Goal: Transaction & Acquisition: Subscribe to service/newsletter

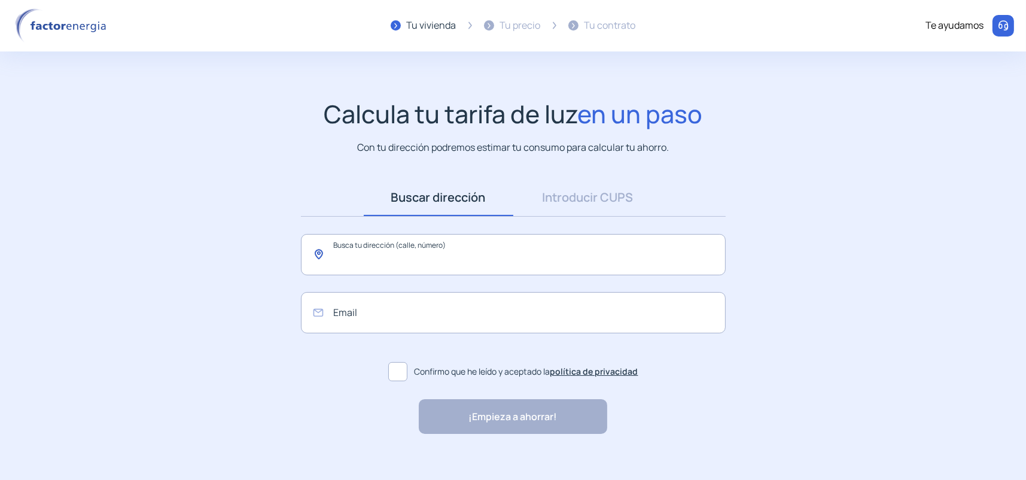
click at [391, 267] on input "text" at bounding box center [513, 254] width 425 height 41
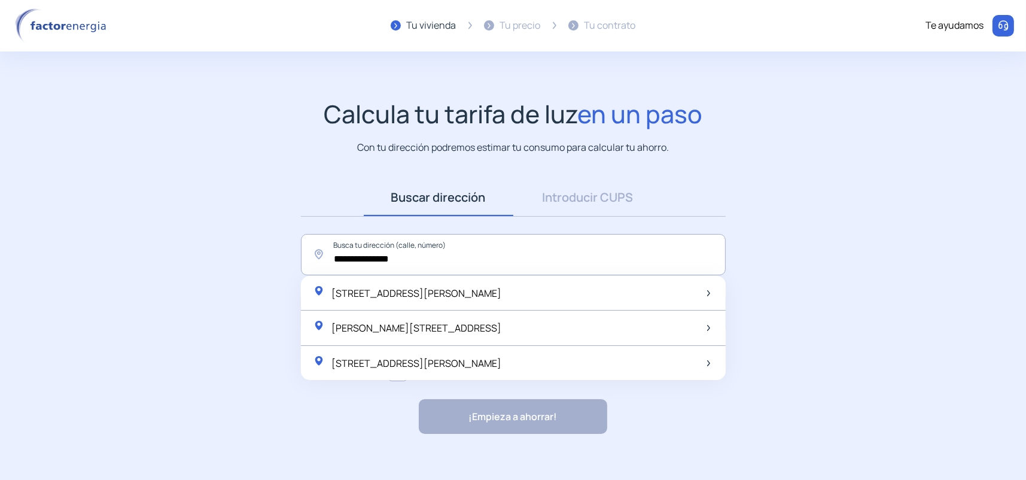
click at [484, 322] on div "[PERSON_NAME][STREET_ADDRESS]" at bounding box center [513, 327] width 425 height 35
type input "**********"
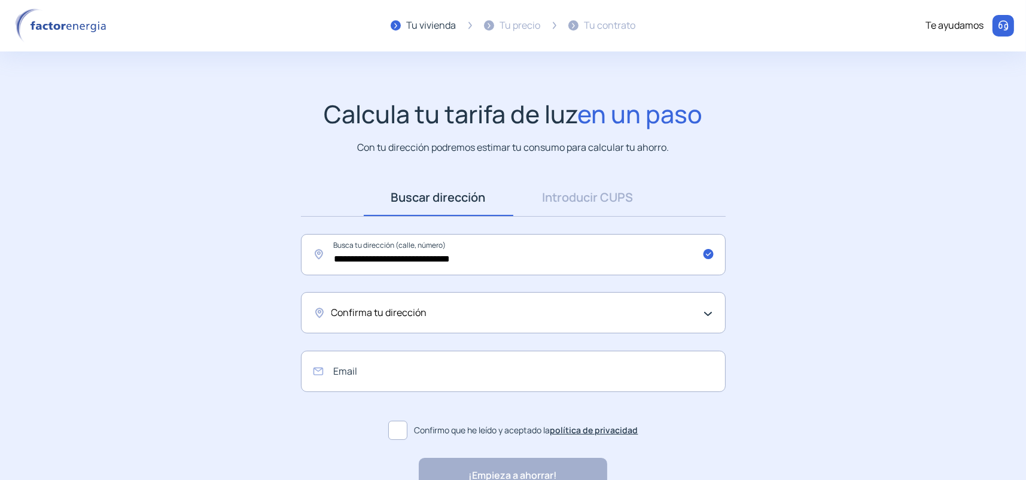
click at [428, 311] on div "Confirma tu dirección" at bounding box center [510, 313] width 358 height 16
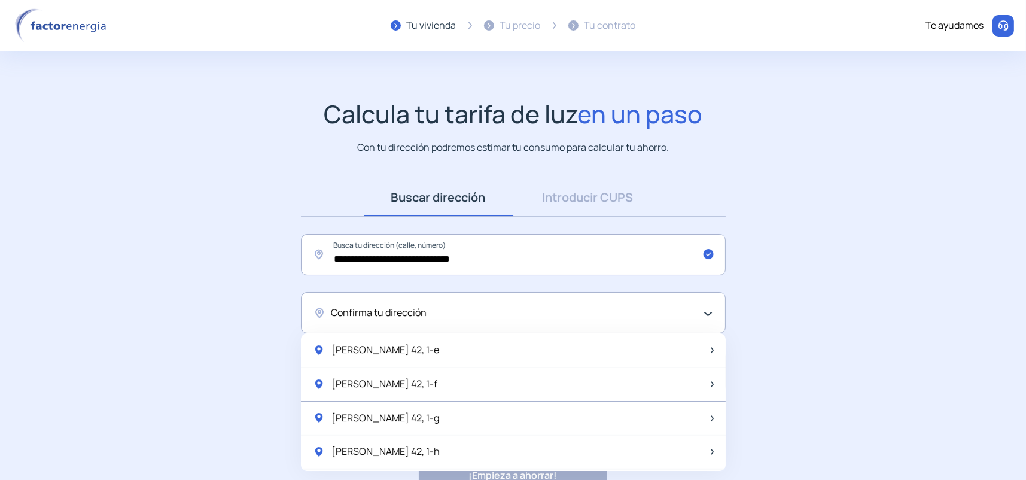
click at [452, 349] on div "[PERSON_NAME] 42, 1-e" at bounding box center [513, 350] width 425 height 34
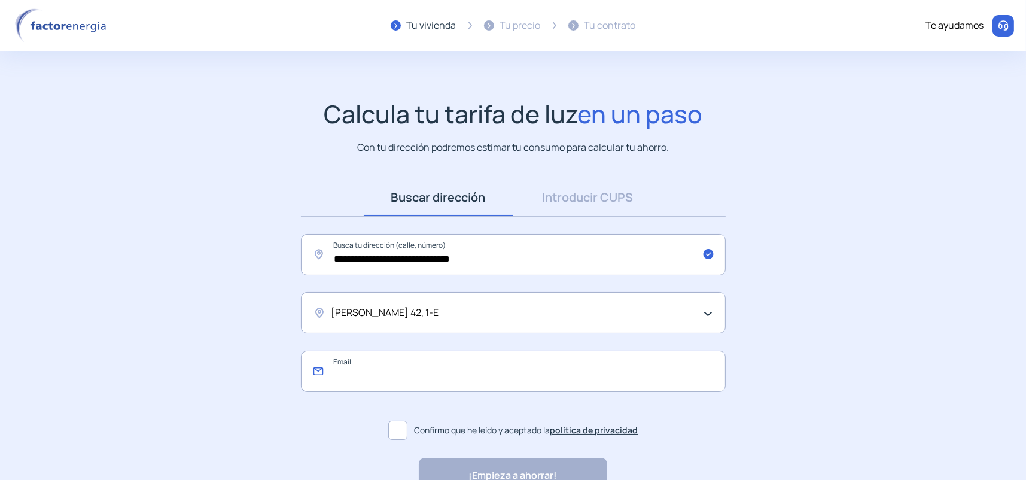
click at [431, 368] on input "email" at bounding box center [513, 371] width 425 height 41
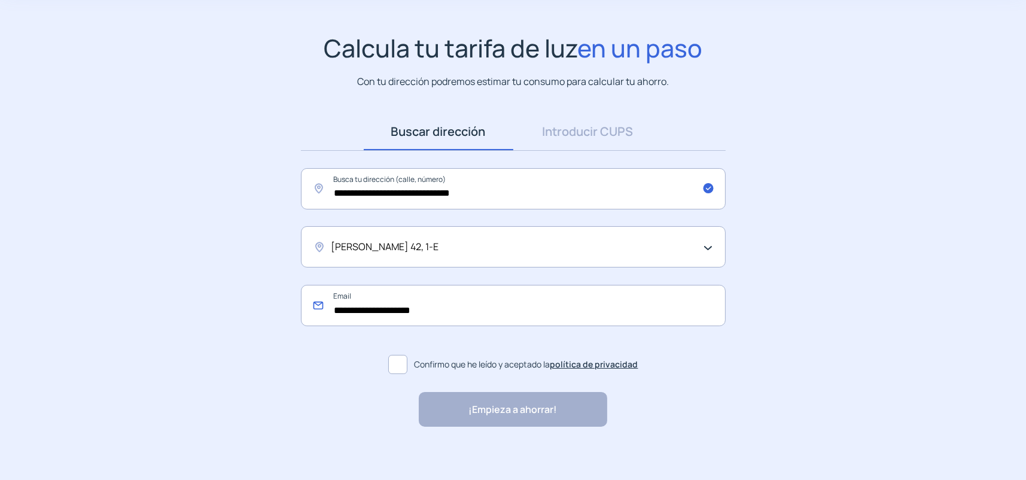
scroll to position [72, 0]
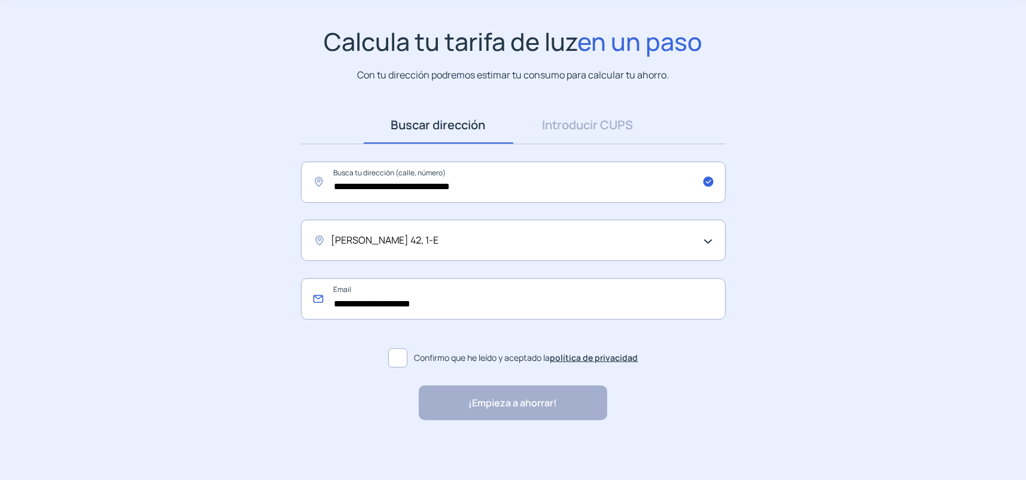
type input "**********"
click at [395, 364] on span at bounding box center [397, 357] width 19 height 19
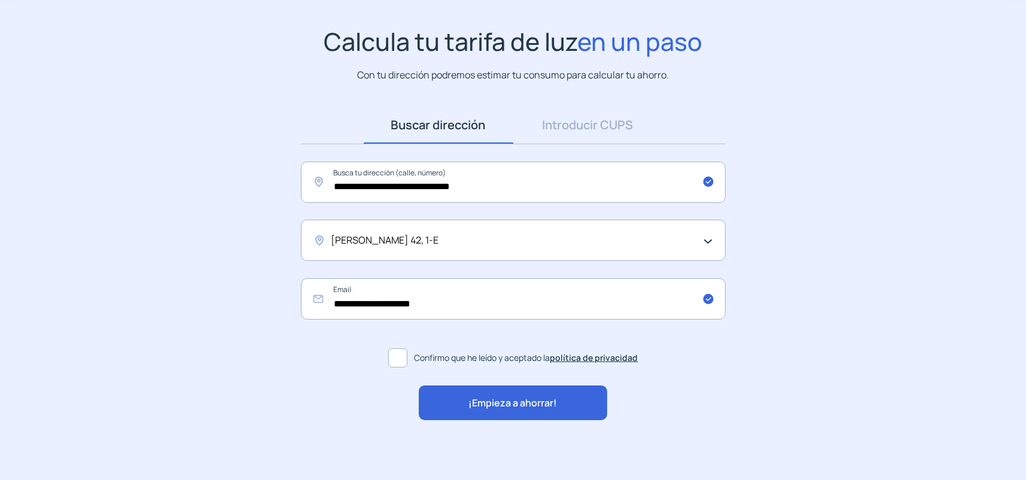
click at [488, 404] on span "¡Empieza a ahorrar!" at bounding box center [513, 403] width 89 height 16
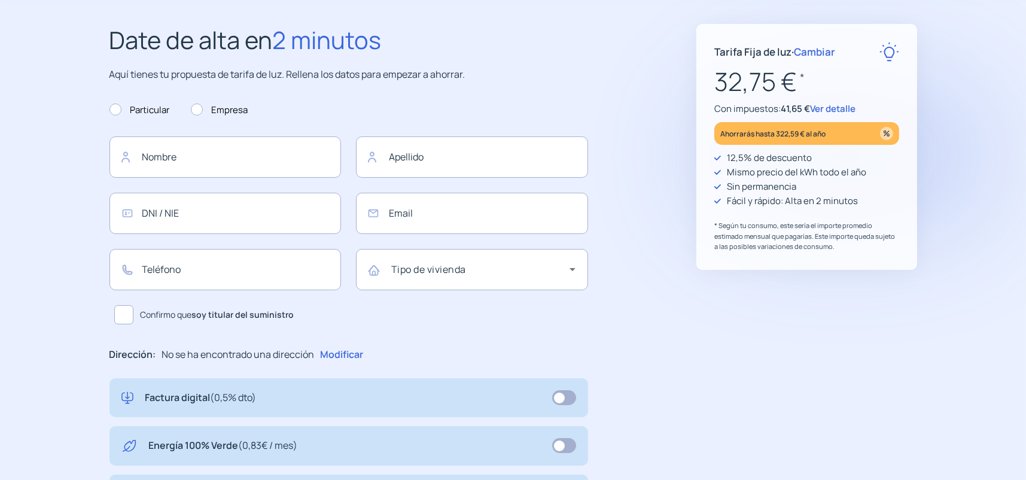
type input "**********"
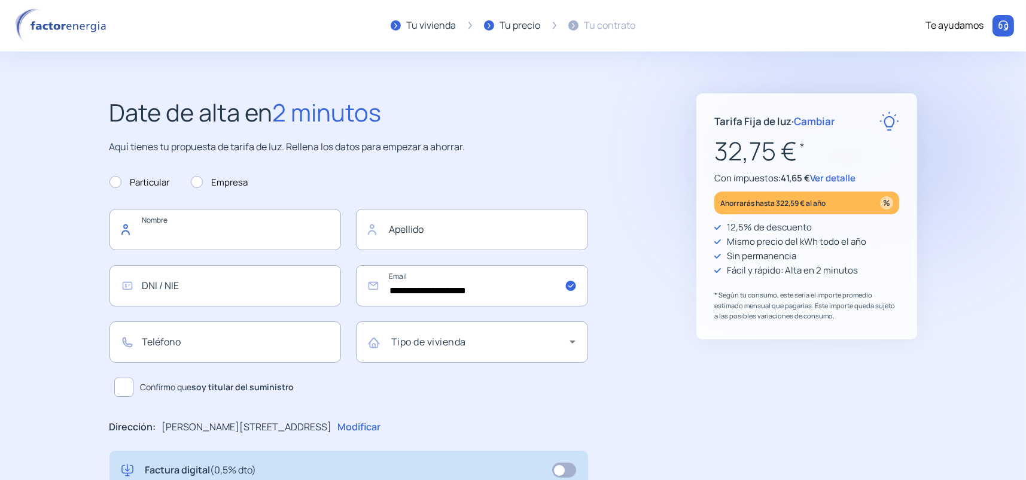
click at [214, 230] on input "text" at bounding box center [225, 229] width 232 height 41
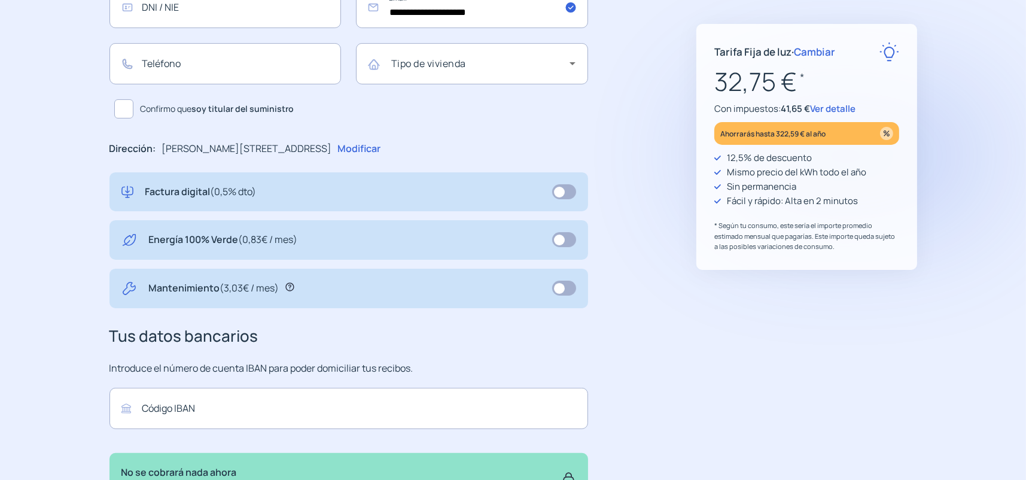
scroll to position [299, 0]
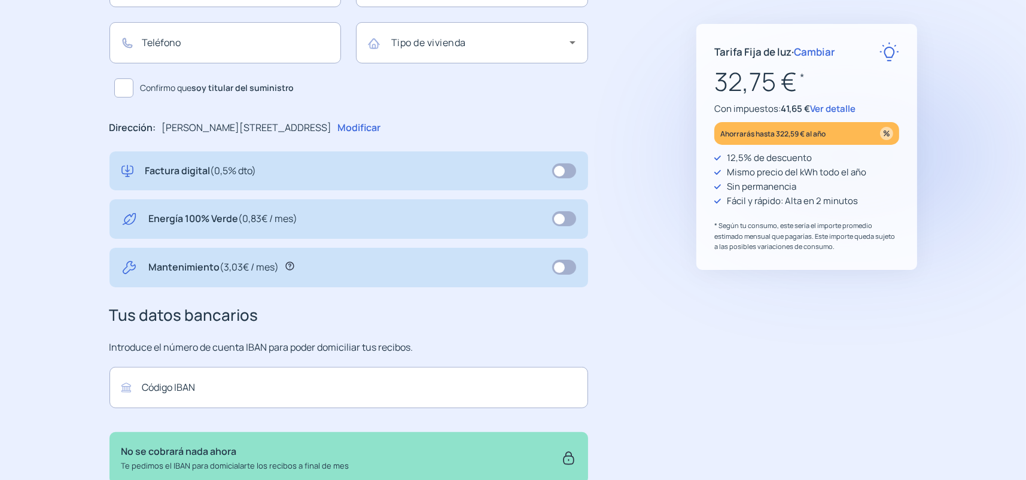
click at [292, 267] on icon at bounding box center [289, 265] width 9 height 9
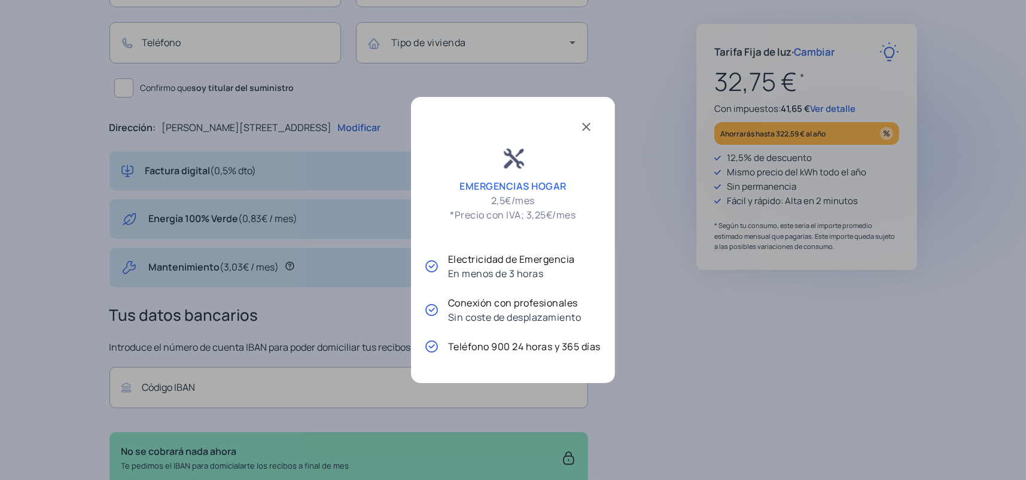
scroll to position [0, 0]
click at [587, 132] on span at bounding box center [586, 125] width 29 height 29
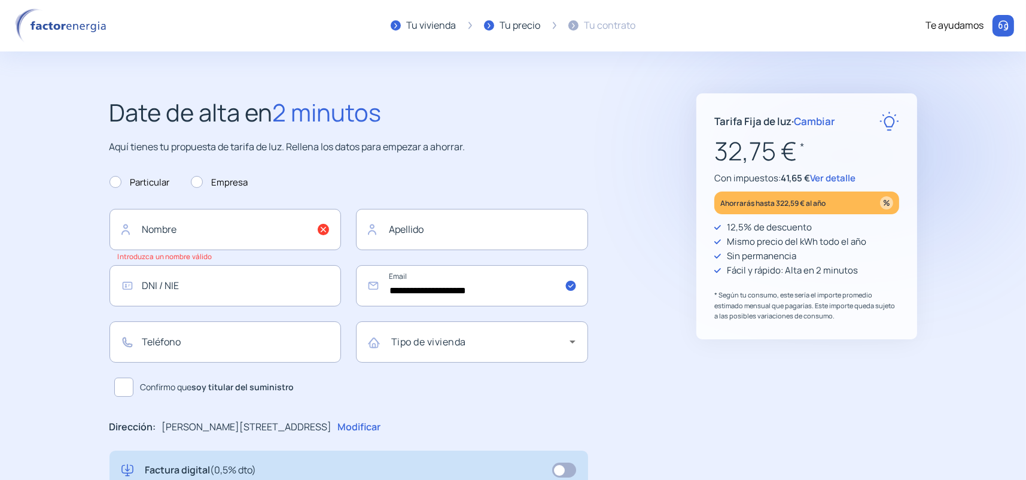
scroll to position [299, 0]
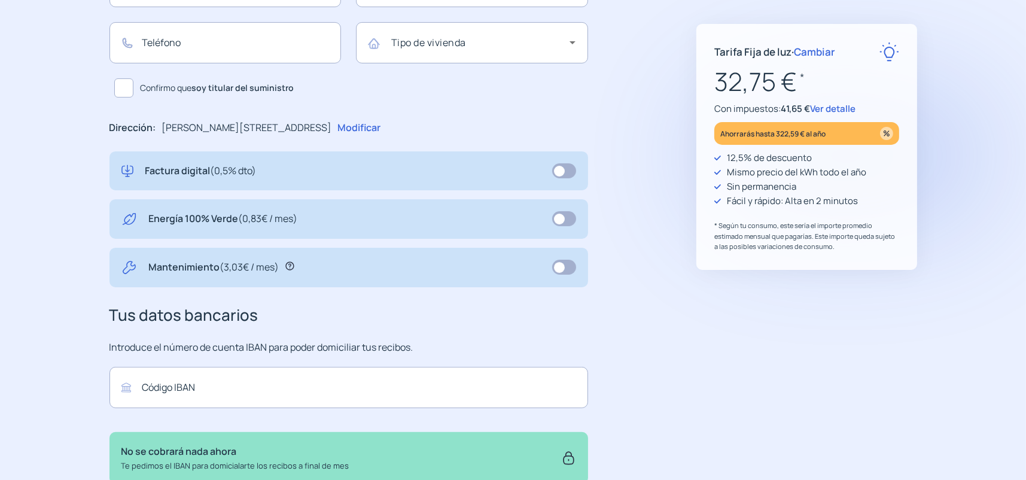
click at [571, 269] on span at bounding box center [564, 267] width 24 height 15
click at [565, 223] on span at bounding box center [564, 218] width 24 height 15
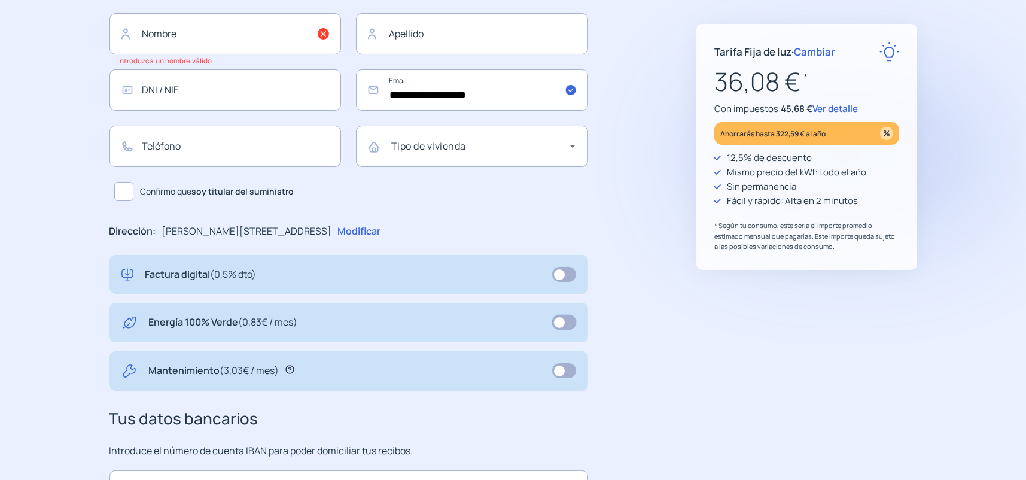
scroll to position [179, 0]
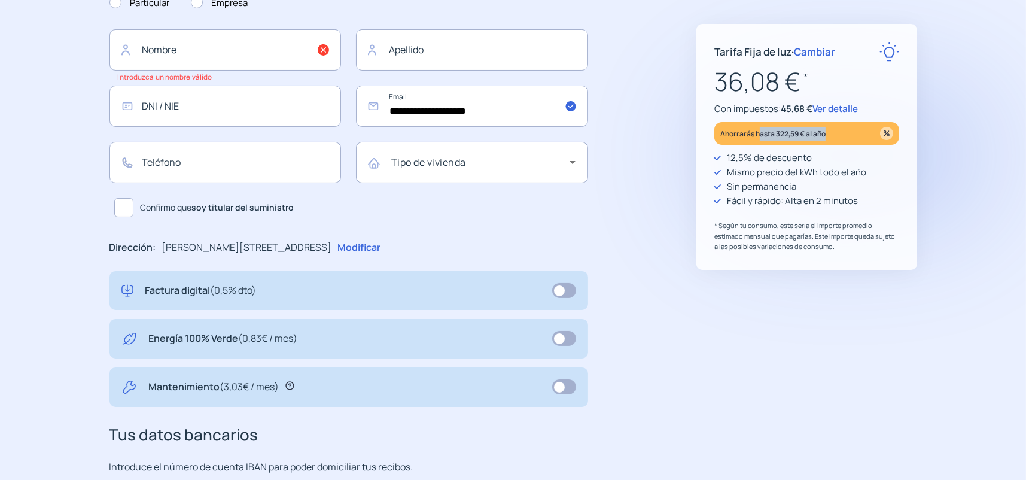
drag, startPoint x: 762, startPoint y: 136, endPoint x: 843, endPoint y: 140, distance: 80.8
click at [842, 140] on div "Ahorrarás hasta 322,59 € al año" at bounding box center [806, 133] width 185 height 23
click at [840, 109] on span "Ver detalle" at bounding box center [834, 108] width 45 height 13
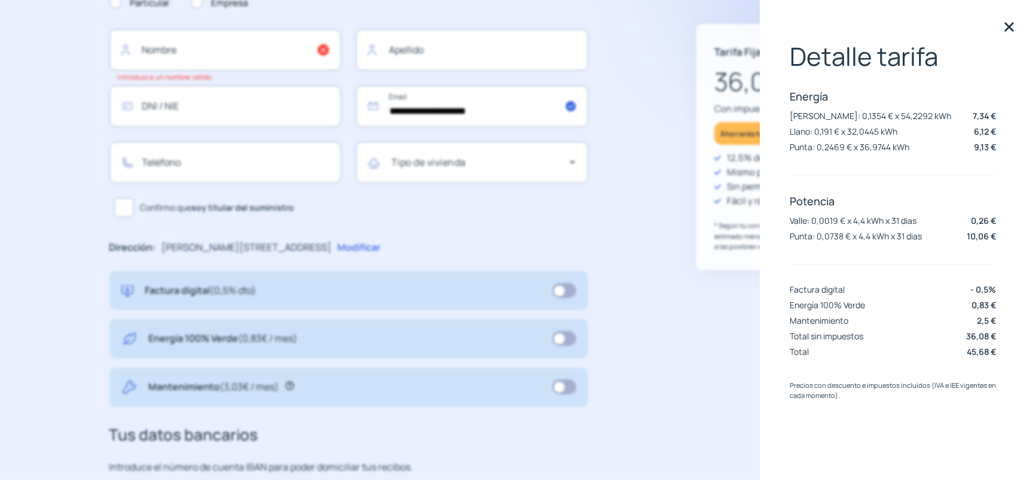
click at [1012, 26] on img at bounding box center [1009, 27] width 18 height 18
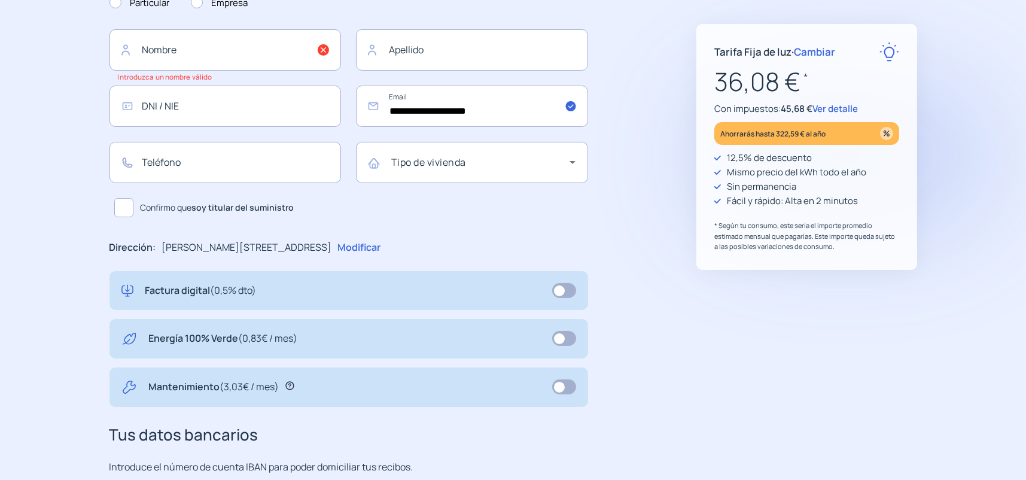
click at [808, 136] on p "Ahorrarás hasta 322,59 € al año" at bounding box center [772, 134] width 105 height 14
click at [829, 105] on span "Ver detalle" at bounding box center [834, 108] width 45 height 13
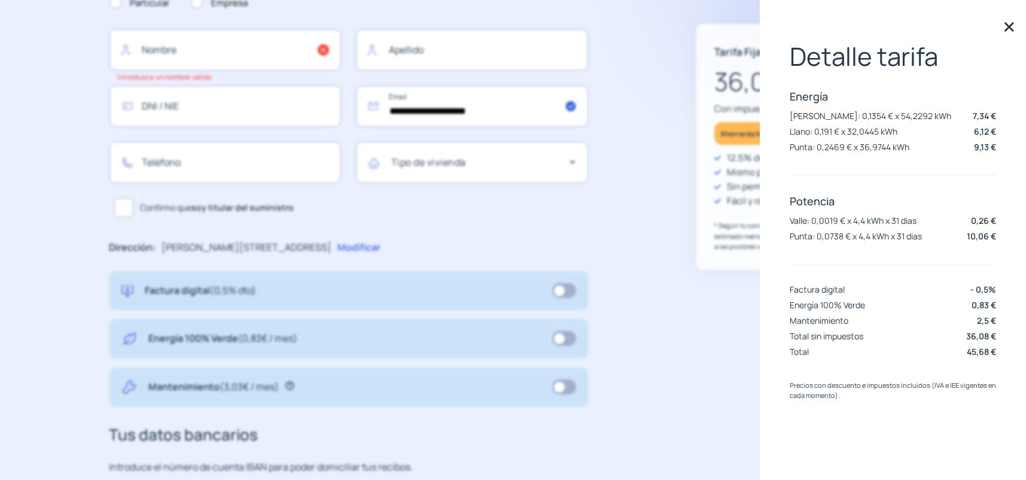
click at [690, 288] on div "**********" at bounding box center [513, 288] width 855 height 748
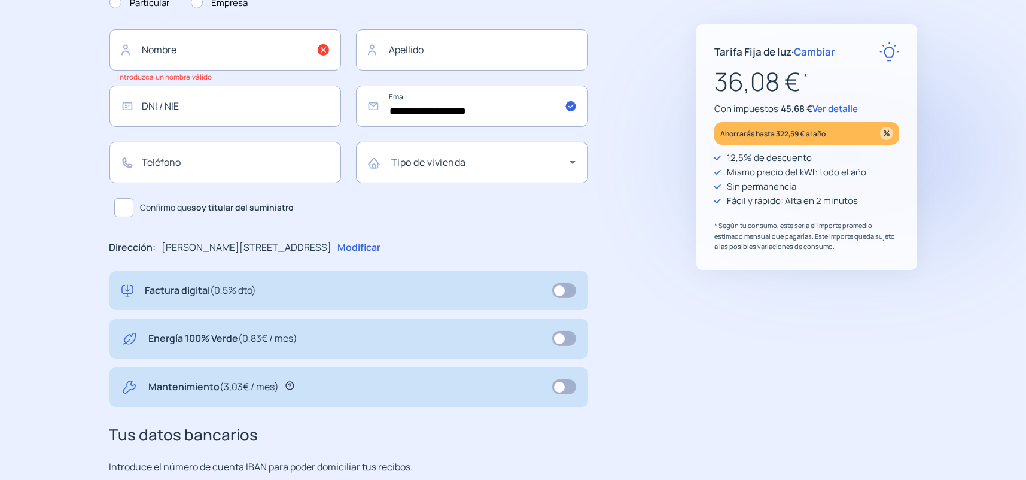
click at [815, 53] on span "Cambiar" at bounding box center [814, 52] width 41 height 14
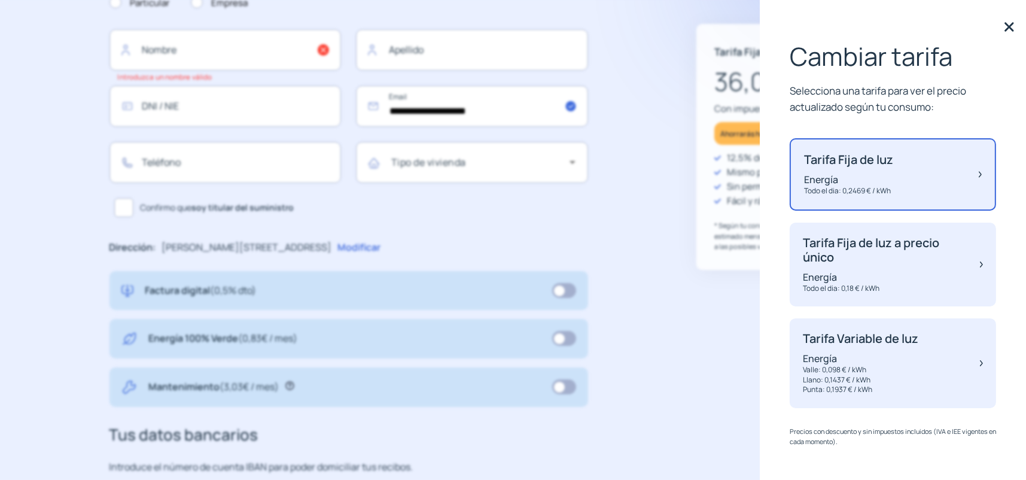
click at [911, 258] on p "Tarifa Fija de luz a precio único" at bounding box center [885, 250] width 165 height 29
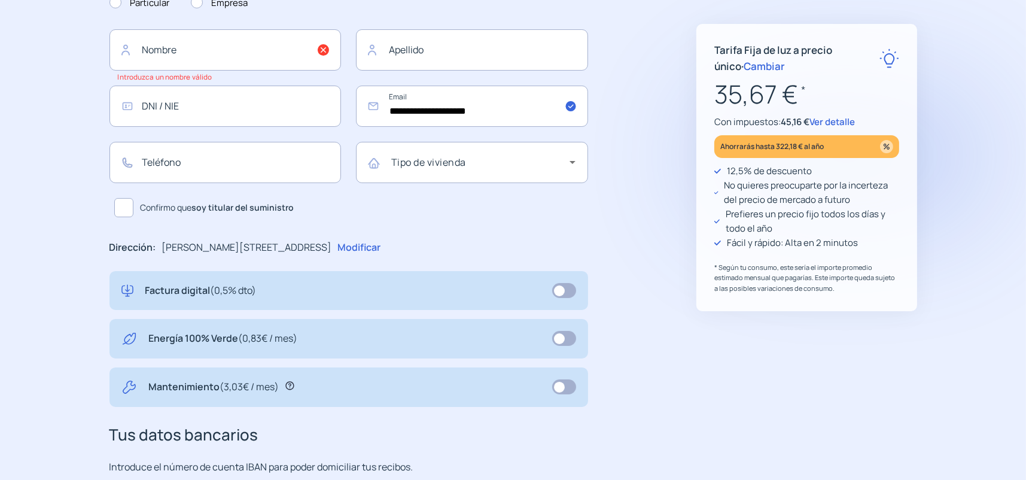
click at [744, 66] on span "Cambiar" at bounding box center [764, 66] width 41 height 14
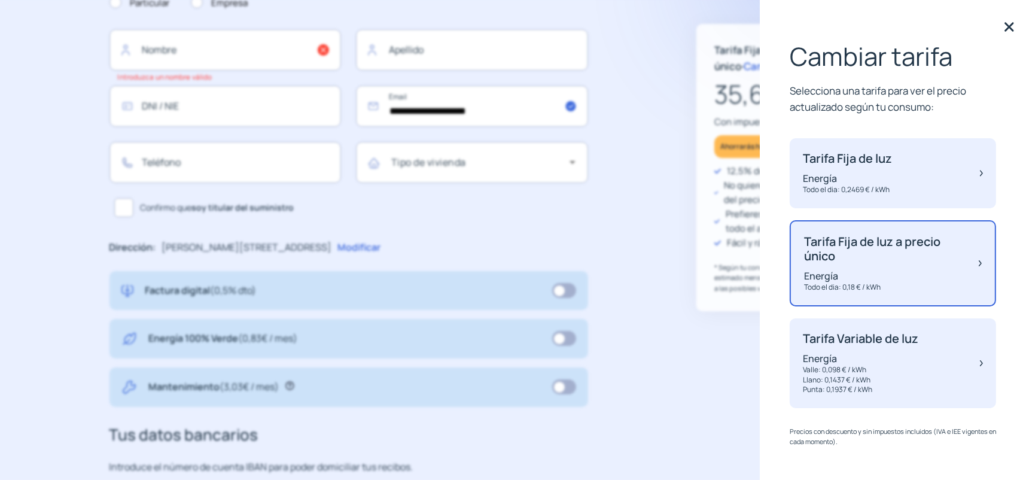
click at [903, 366] on p "Valle: 0,098 € / kWh" at bounding box center [860, 370] width 115 height 10
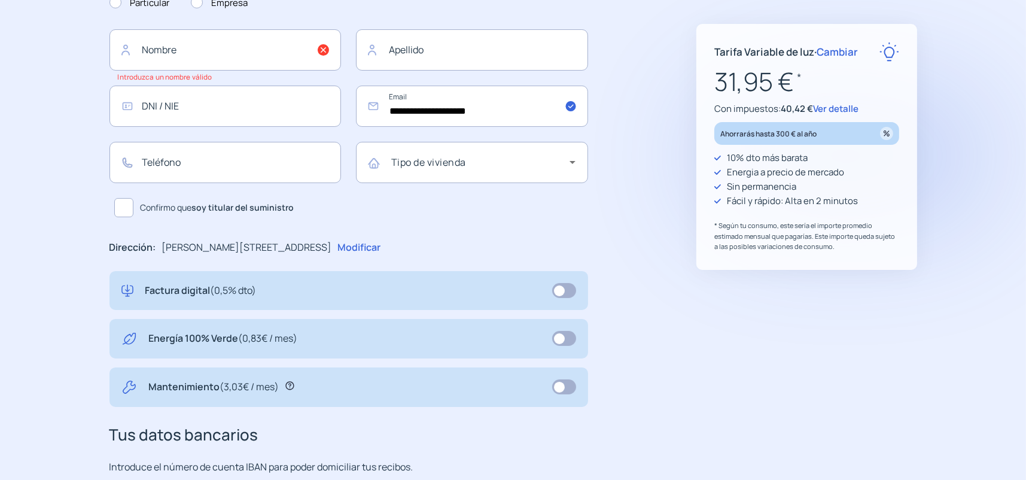
click at [831, 108] on span "Ver detalle" at bounding box center [835, 108] width 45 height 13
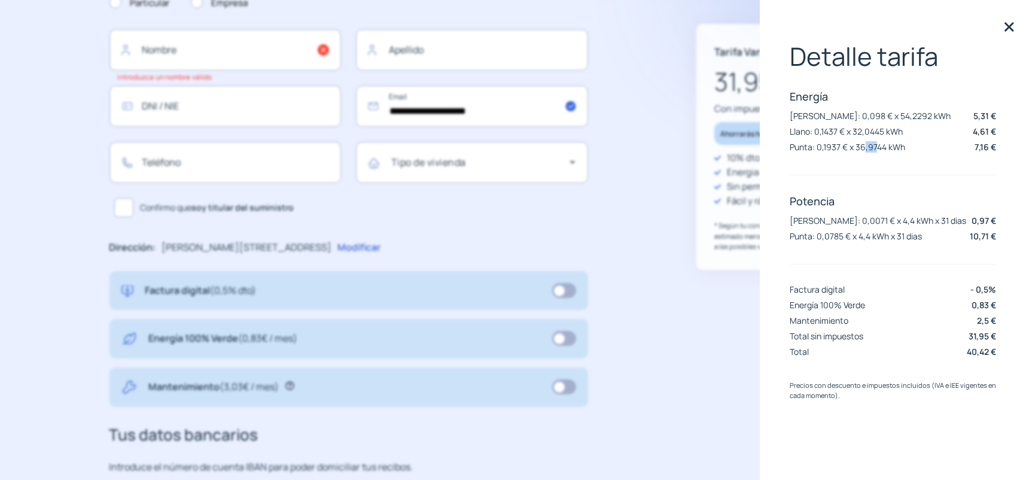
drag, startPoint x: 867, startPoint y: 139, endPoint x: 877, endPoint y: 138, distance: 10.2
click at [876, 142] on div "Energía [PERSON_NAME]: 0,098 € x 54,2292 kWh 5,31 € Llano: 0,1437 € x 32,0445 k…" at bounding box center [893, 122] width 206 height 67
drag, startPoint x: 874, startPoint y: 125, endPoint x: 891, endPoint y: 114, distance: 20.4
click at [887, 126] on p "Llano: 0,1437 € x 32,0445 kWh" at bounding box center [846, 131] width 113 height 11
drag, startPoint x: 818, startPoint y: 335, endPoint x: 984, endPoint y: 322, distance: 166.8
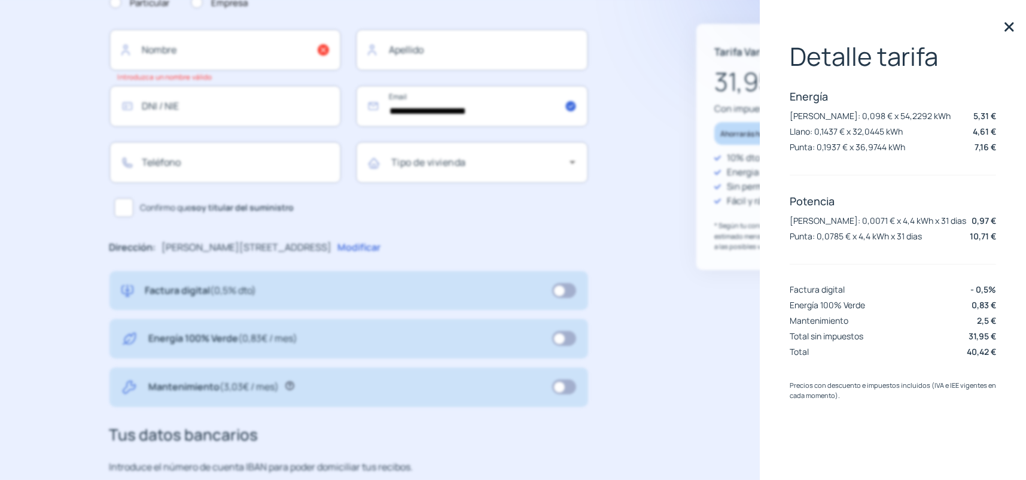
click at [977, 336] on div "Total sin impuestos 31,95 €" at bounding box center [893, 336] width 206 height 13
click at [710, 259] on div "Tarifa Variable de luz · Cambiar 31,95 € * Con impuestos: 40,42 € Ver detalle A…" at bounding box center [806, 147] width 221 height 246
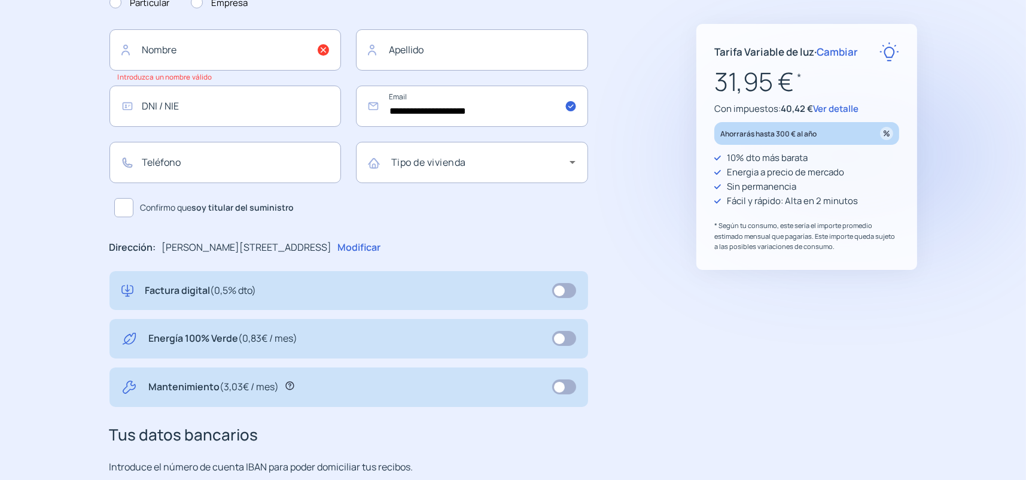
click at [829, 52] on span "Cambiar" at bounding box center [837, 52] width 41 height 14
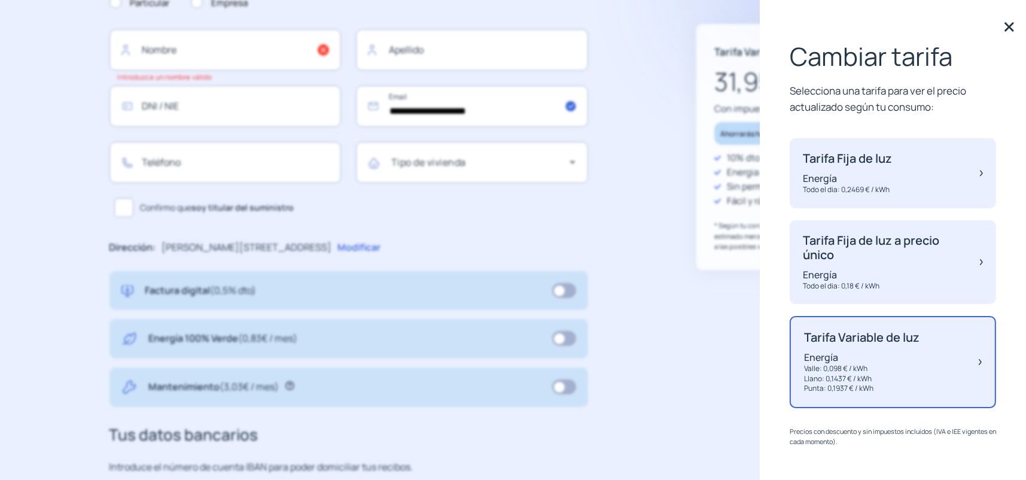
click at [723, 264] on div "Tarifa Variable de luz · Cambiar 31,95 € * Con impuestos: 40,42 € Ver detalle A…" at bounding box center [806, 147] width 221 height 246
click at [720, 194] on div "Fácil y rápido: Alta en 2 minutos" at bounding box center [806, 201] width 185 height 14
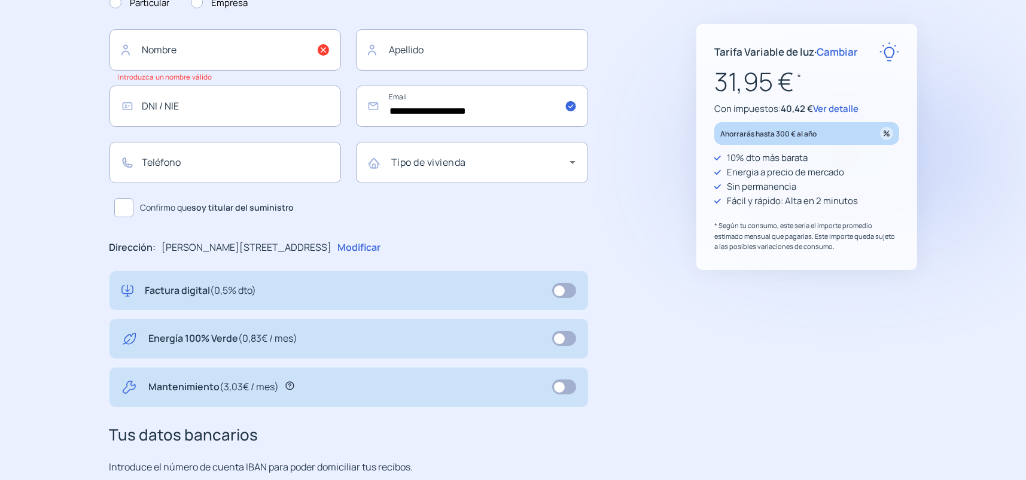
click at [832, 108] on span "Ver detalle" at bounding box center [835, 108] width 45 height 13
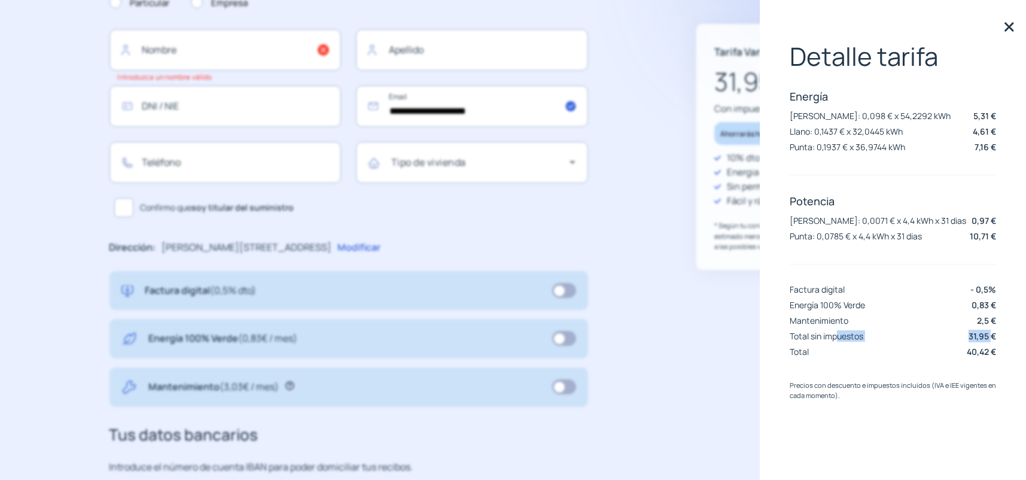
drag, startPoint x: 836, startPoint y: 334, endPoint x: 982, endPoint y: 337, distance: 146.0
click at [991, 337] on div "Total sin impuestos 31,95 €" at bounding box center [893, 336] width 206 height 13
click at [678, 256] on div "**********" at bounding box center [513, 288] width 855 height 748
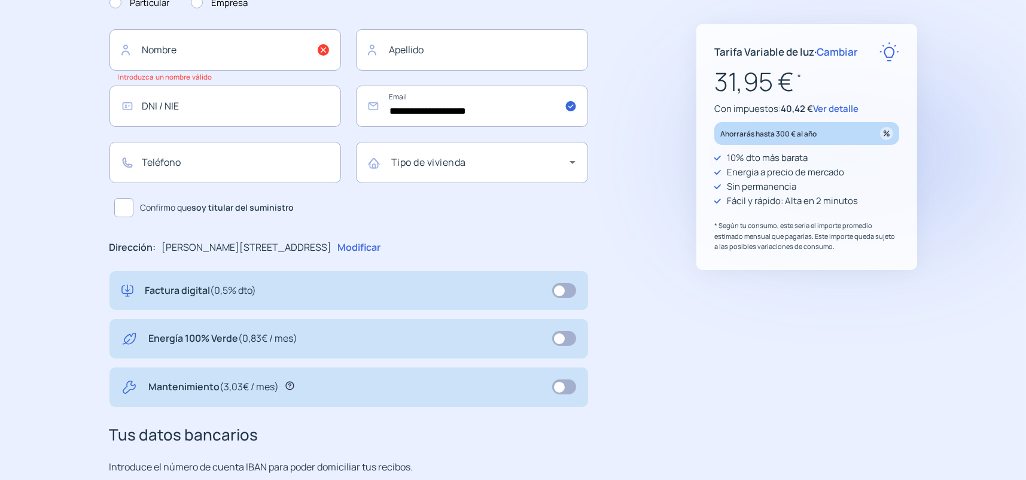
click at [828, 52] on span "Cambiar" at bounding box center [837, 52] width 41 height 14
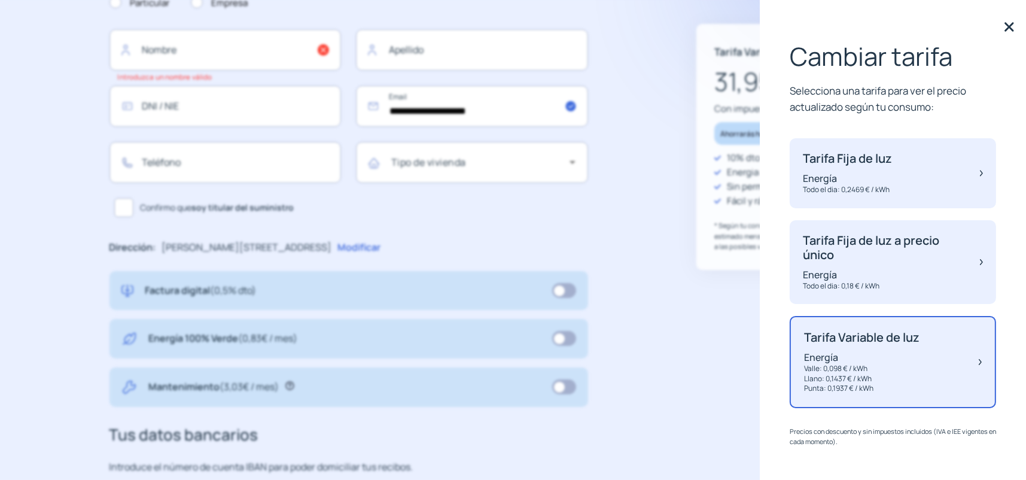
click at [861, 174] on p "Energía" at bounding box center [847, 178] width 89 height 13
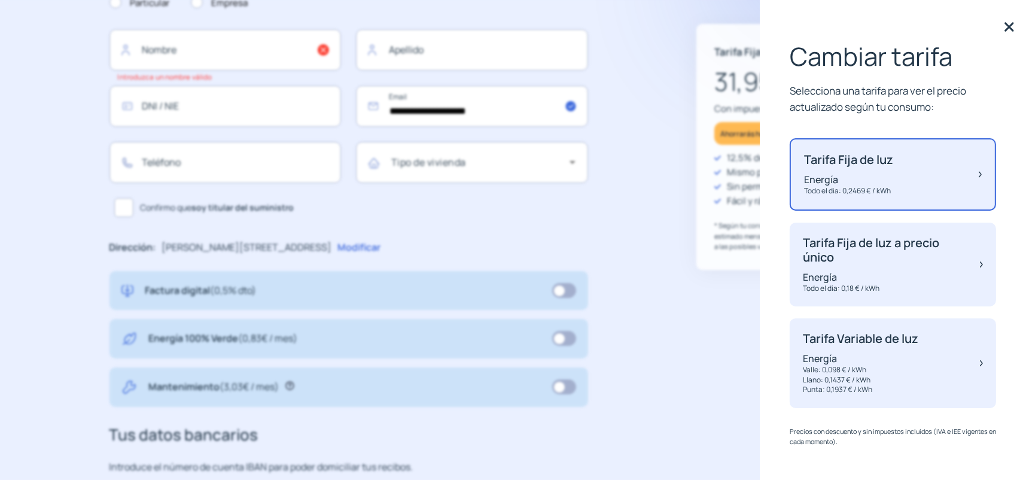
click at [712, 206] on div "Tarifa Fija de luz · Cambiar 31,95 € * Con impuestos: 40,42 € Ver detalle Ahorr…" at bounding box center [806, 147] width 221 height 246
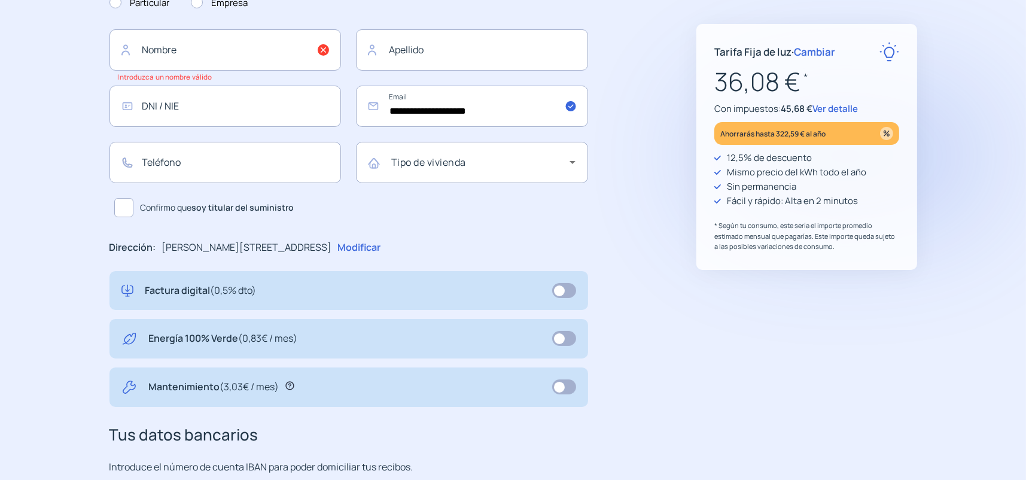
drag, startPoint x: 732, startPoint y: 310, endPoint x: 832, endPoint y: 204, distance: 146.0
click at [730, 310] on div ""Rapidez y buen trato al cliente"" at bounding box center [806, 300] width 221 height 30
click at [834, 108] on span "Ver detalle" at bounding box center [834, 108] width 45 height 13
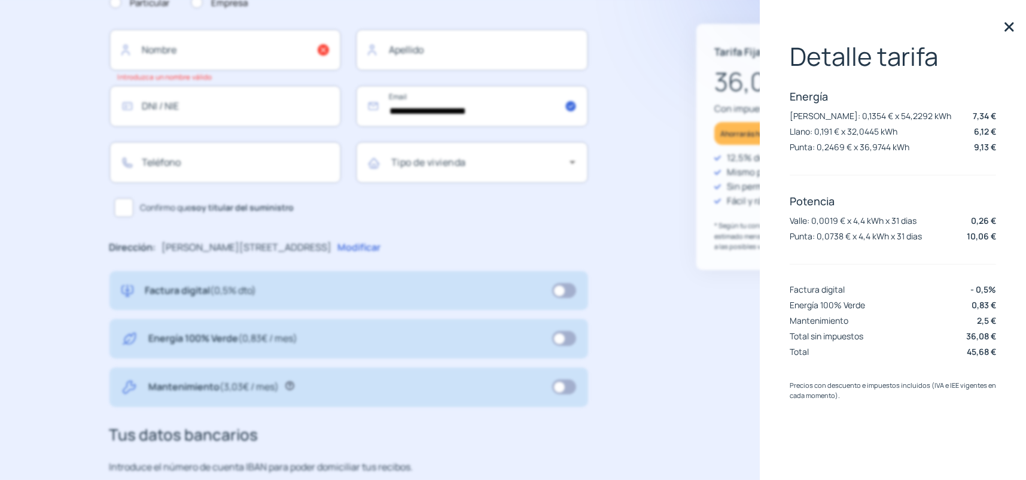
click at [770, 223] on div "Detalle tarifa Energía [PERSON_NAME]: 0,1354 € x 54,2292 kWh 7,34 € Llano: 0,19…" at bounding box center [893, 240] width 266 height 480
click at [730, 235] on p "* Según tu consumo, este sería el importe promedio estimado mensual que pagaría…" at bounding box center [806, 236] width 185 height 32
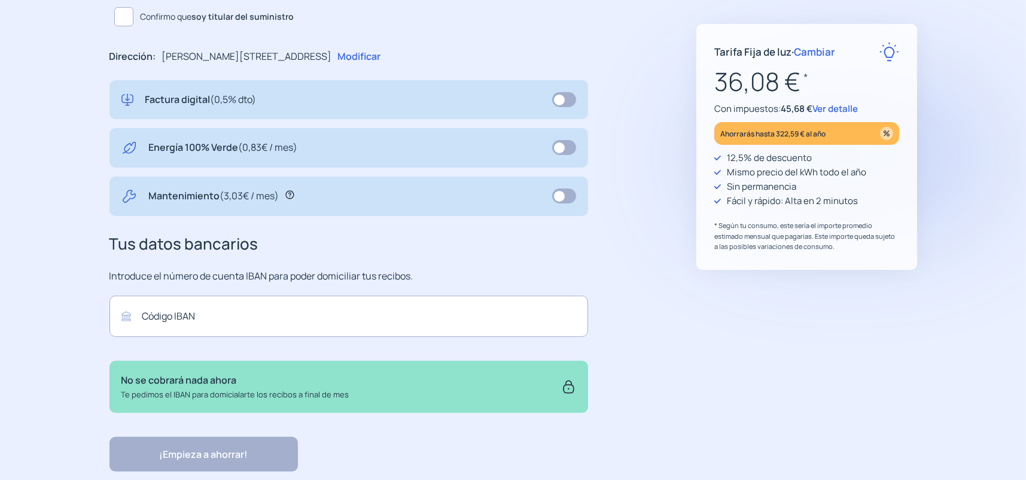
scroll to position [404, 0]
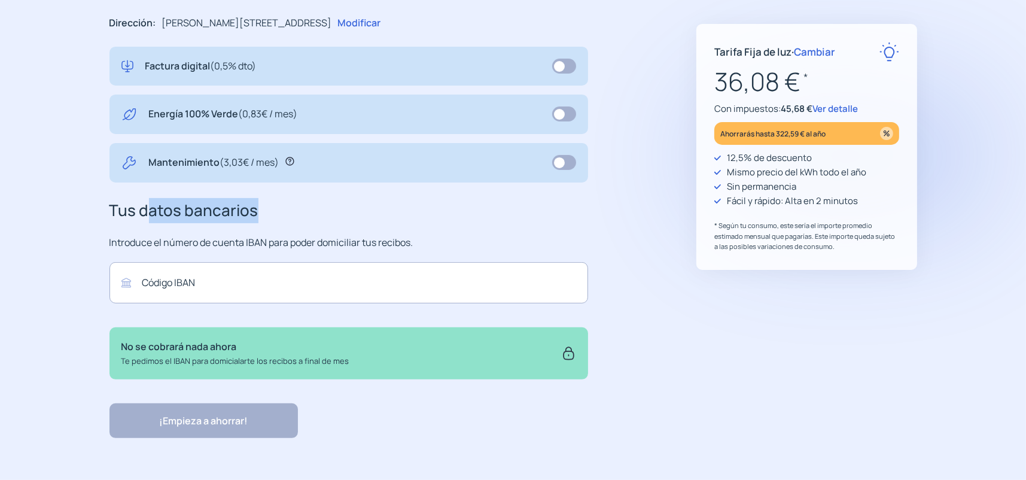
drag, startPoint x: 150, startPoint y: 218, endPoint x: 304, endPoint y: 214, distance: 154.4
click at [304, 214] on h3 "Tus datos bancarios" at bounding box center [348, 210] width 479 height 25
click at [591, 224] on div "**********" at bounding box center [378, 64] width 539 height 748
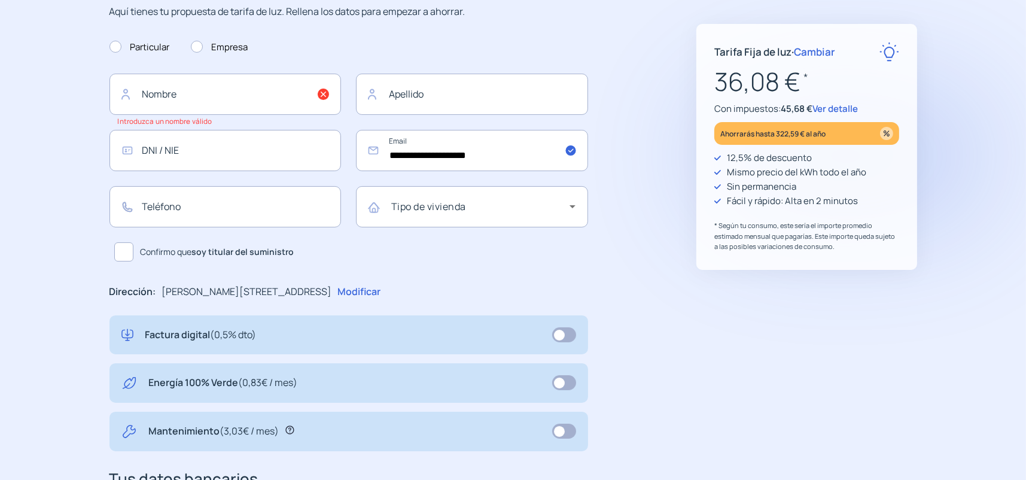
scroll to position [0, 0]
